Goal: Find specific page/section: Find specific page/section

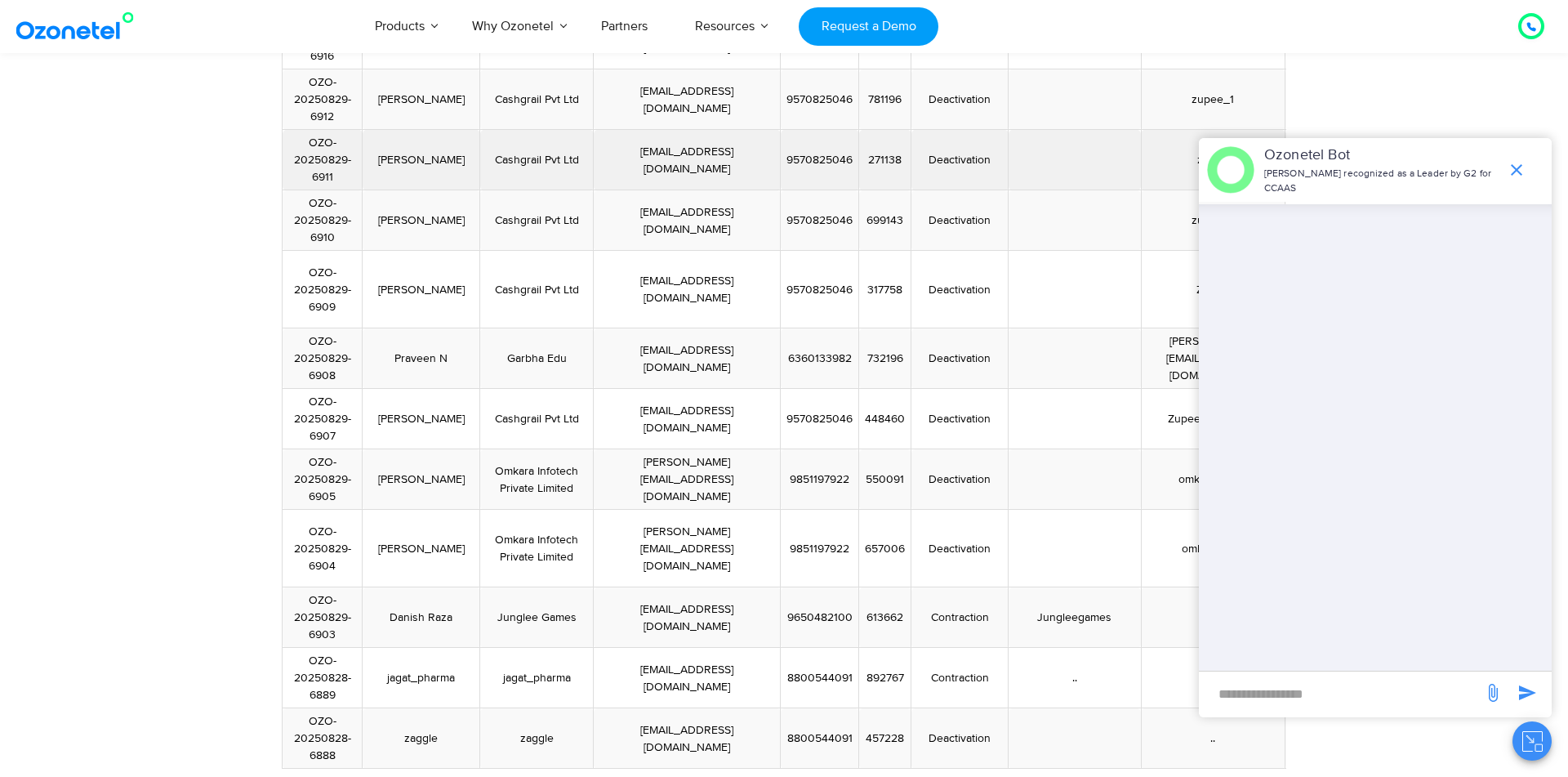
scroll to position [1410, 0]
